Goal: Information Seeking & Learning: Learn about a topic

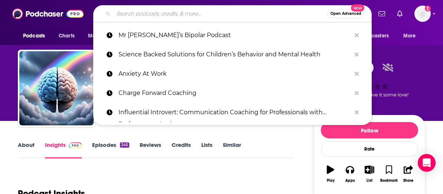
type input "Entrepreneur Conversations"
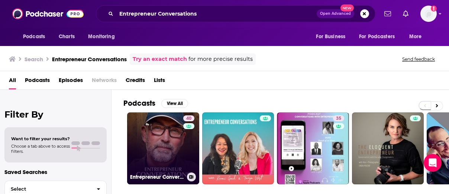
click at [175, 144] on link "40 Entrepreneur Conversations" at bounding box center [163, 149] width 72 height 72
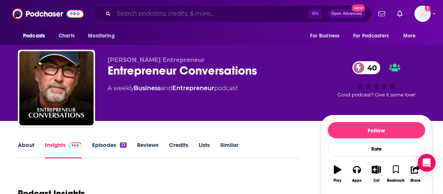
click at [148, 10] on input "Search podcasts, credits, & more..." at bounding box center [211, 14] width 195 height 12
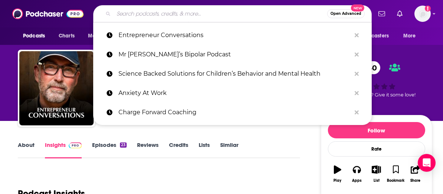
paste input "The Midlife Entrepreneur"
type input "The Midlife Entrepreneur"
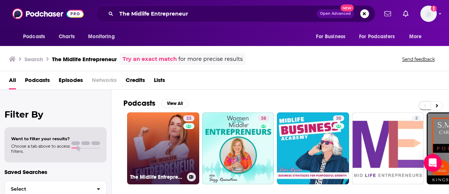
click at [164, 141] on link "33 The Midlife Entrepreneur" at bounding box center [163, 149] width 72 height 72
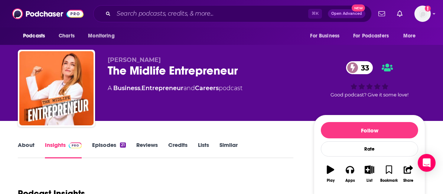
scroll to position [100, 0]
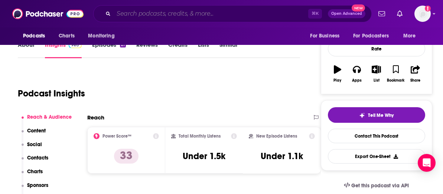
click at [159, 9] on input "Search podcasts, credits, & more..." at bounding box center [211, 14] width 195 height 12
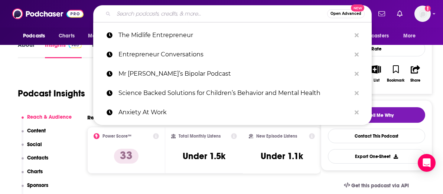
paste input "Transform Your Mind"
type input "Transform Your Mind"
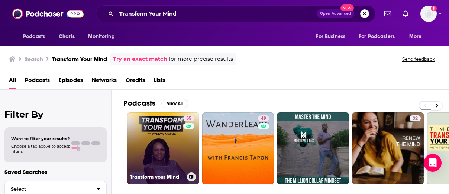
click at [154, 132] on link "55 Transform your Mind" at bounding box center [163, 149] width 72 height 72
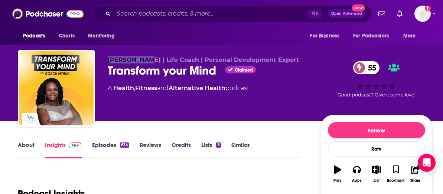
drag, startPoint x: 111, startPoint y: 60, endPoint x: 148, endPoint y: 60, distance: 37.2
click at [148, 60] on span "[PERSON_NAME] | Life Coach | Personal Development Expert" at bounding box center [203, 59] width 191 height 7
copy span "[PERSON_NAME]"
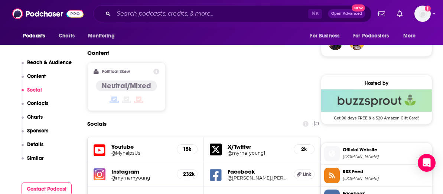
scroll to position [598, 0]
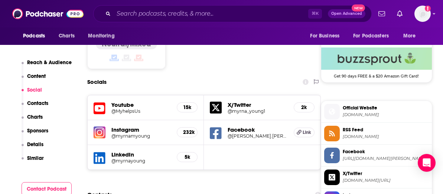
click at [188, 129] on h5 "232k" at bounding box center [187, 132] width 8 height 6
click at [128, 126] on h5 "Instagram" at bounding box center [140, 129] width 59 height 7
click at [168, 133] on h5 "@myrnamyoung" at bounding box center [140, 136] width 59 height 6
click at [153, 11] on input "Search podcasts, credits, & more..." at bounding box center [211, 14] width 195 height 12
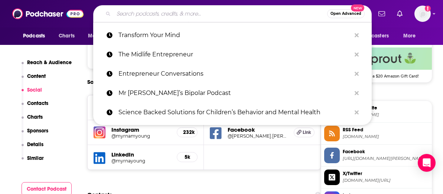
paste input "WorkLife with [PERSON_NAME]"
type input "WorkLife with [PERSON_NAME]"
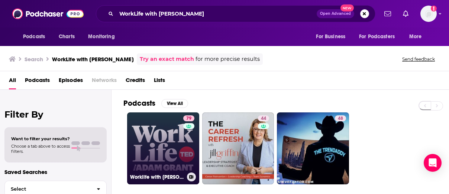
click at [168, 150] on link "79 Worklife with [PERSON_NAME]" at bounding box center [163, 149] width 72 height 72
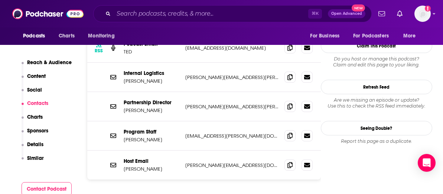
scroll to position [812, 0]
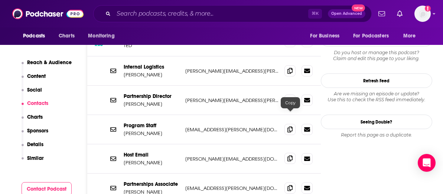
scroll to position [816, 0]
click at [292, 155] on icon at bounding box center [290, 158] width 5 height 6
click at [162, 12] on input "Search podcasts, credits, & more..." at bounding box center [211, 14] width 195 height 12
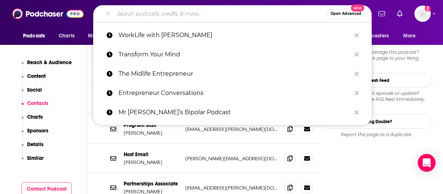
paste input "Eye on A.I."
type input "Eye on A.I."
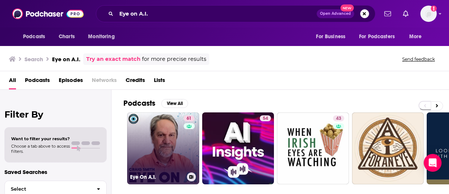
click at [169, 146] on link "61 Eye On A.I." at bounding box center [163, 149] width 72 height 72
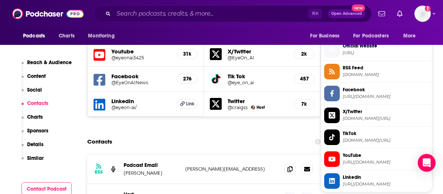
scroll to position [667, 0]
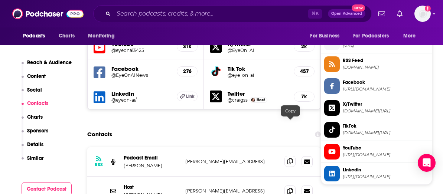
click at [290, 159] on icon at bounding box center [290, 162] width 5 height 6
drag, startPoint x: 286, startPoint y: 152, endPoint x: 265, endPoint y: 150, distance: 21.3
click at [286, 186] on span at bounding box center [290, 191] width 11 height 11
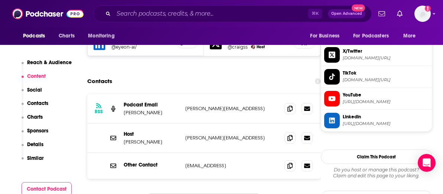
scroll to position [452, 0]
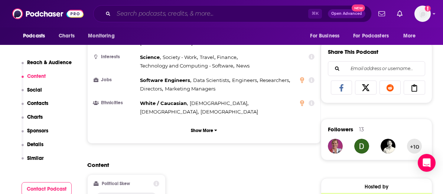
click at [141, 13] on input "Search podcasts, credits, & more..." at bounding box center [211, 14] width 195 height 12
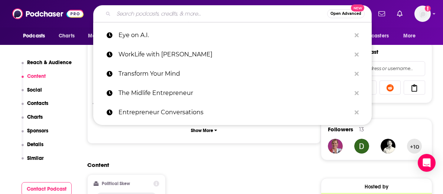
paste input "Wise Divine Women"
type input "Wise Divine Women"
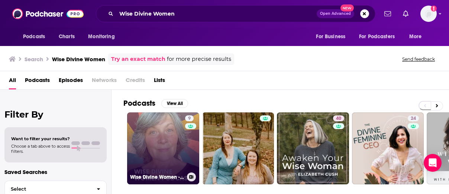
click at [161, 140] on link "9 Wise Divine Women -Libido -Menopause -[MEDICAL_DATA], Oh My! The Unfiltered T…" at bounding box center [163, 149] width 72 height 72
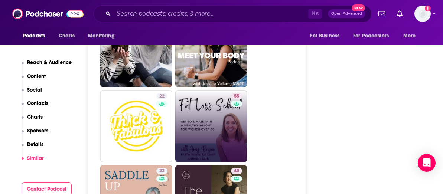
scroll to position [1623, 0]
